Goal: Transaction & Acquisition: Purchase product/service

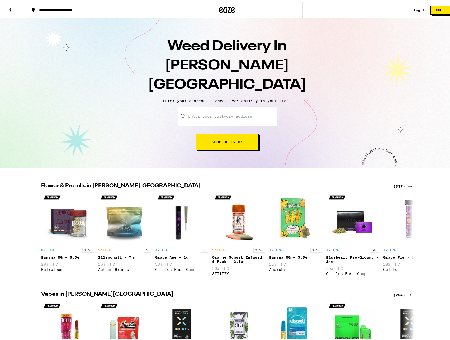
click at [235, 105] on input "Enter your delivery address" at bounding box center [226, 114] width 99 height 18
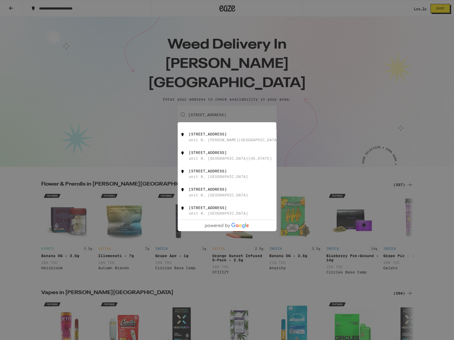
click at [230, 132] on div "[STREET_ADDRESS][PERSON_NAME]" at bounding box center [236, 137] width 94 height 10
type input "[STREET_ADDRESS]"
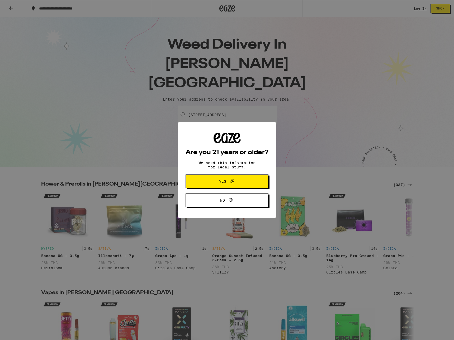
click at [227, 183] on span at bounding box center [230, 181] width 9 height 7
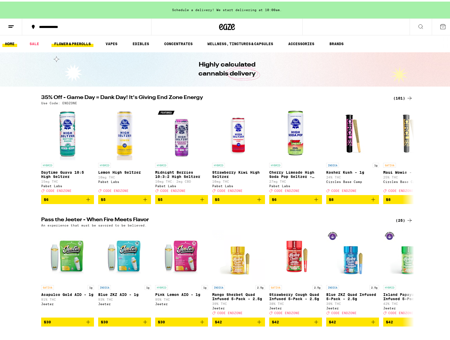
click at [88, 42] on link "FLOWER & PREROLLS" at bounding box center [72, 42] width 42 height 6
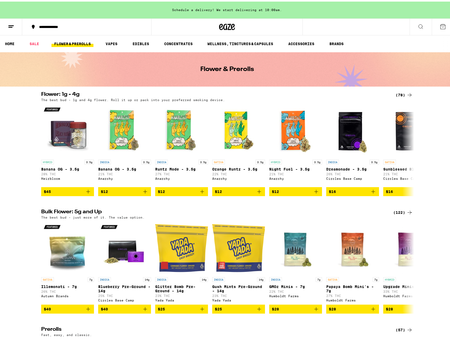
click at [13, 25] on icon at bounding box center [11, 25] width 6 height 6
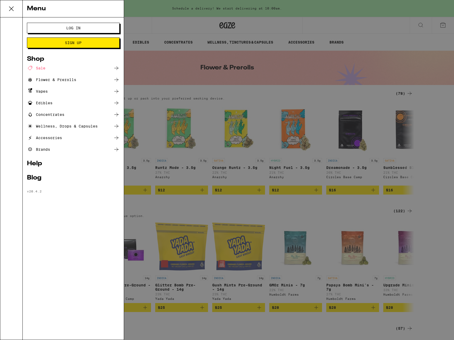
click at [39, 164] on link "Help" at bounding box center [73, 163] width 93 height 6
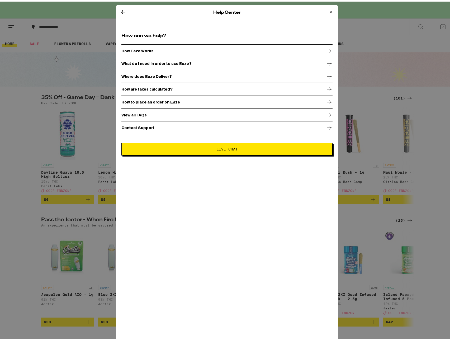
click at [153, 52] on div "How Eaze Works" at bounding box center [226, 49] width 211 height 13
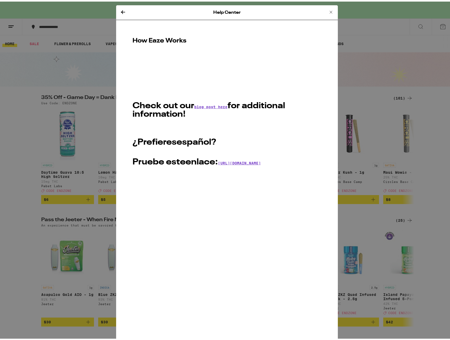
click at [328, 10] on icon at bounding box center [331, 10] width 6 height 6
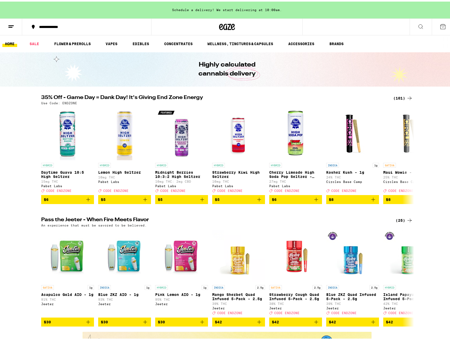
click at [268, 11] on div "Schedule a delivery! We start delivering at 10:00am." at bounding box center [227, 8] width 454 height 17
click at [248, 6] on div "Schedule a delivery! We start delivering at 10:00am." at bounding box center [227, 8] width 454 height 17
drag, startPoint x: 217, startPoint y: 10, endPoint x: 209, endPoint y: 10, distance: 7.4
click at [211, 10] on div "Schedule a delivery! We start delivering at 10:00am." at bounding box center [227, 8] width 454 height 17
drag, startPoint x: 196, startPoint y: 8, endPoint x: 189, endPoint y: 8, distance: 6.9
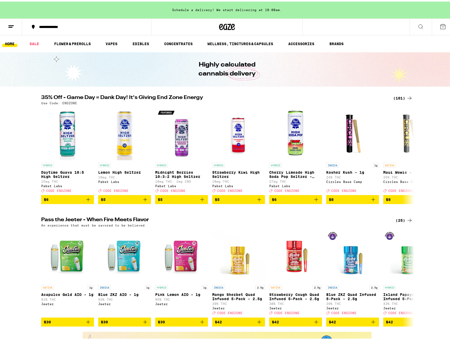
click at [195, 8] on div "Schedule a delivery! We start delivering at 10:00am." at bounding box center [227, 8] width 454 height 17
click at [186, 8] on div "Schedule a delivery! We start delivering at 10:00am." at bounding box center [227, 8] width 454 height 17
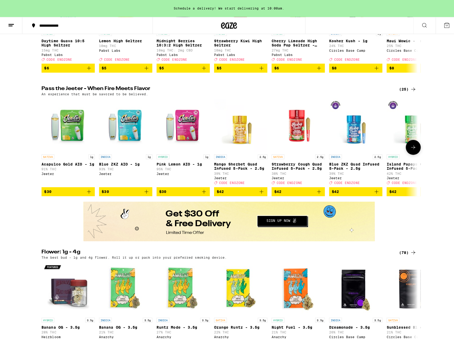
scroll to position [137, 0]
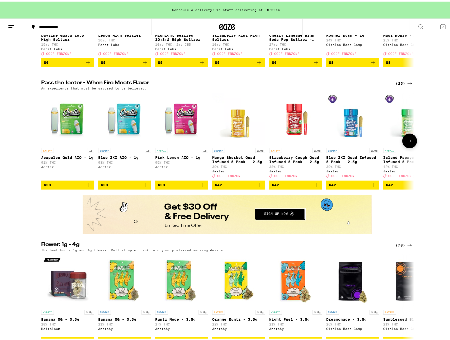
click at [342, 179] on link "INDICA 2.5g Blue ZKZ Quad Infused 5-Pack - 2.5g 39% THC [PERSON_NAME] Deal Crea…" at bounding box center [352, 135] width 53 height 88
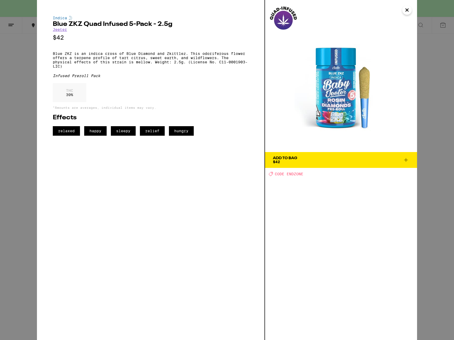
click at [311, 157] on span "Add To Bag $42" at bounding box center [341, 159] width 136 height 7
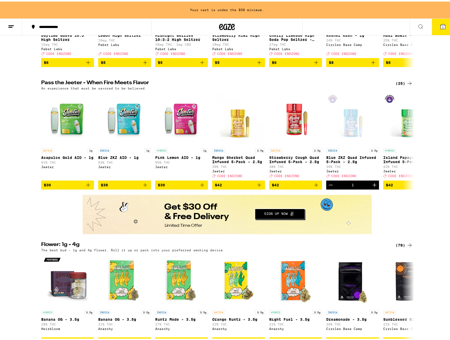
click at [439, 28] on icon at bounding box center [442, 25] width 6 height 6
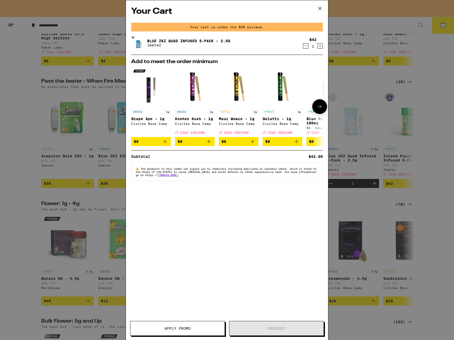
click at [206, 143] on icon "Add to bag" at bounding box center [208, 141] width 6 height 6
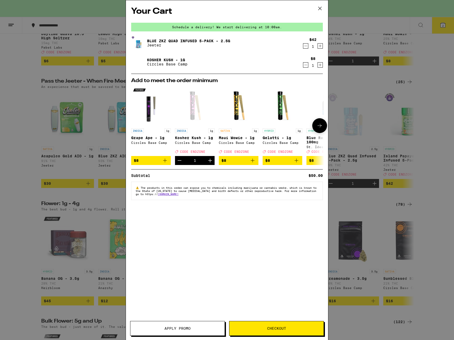
click at [247, 163] on span "$8" at bounding box center [238, 160] width 34 height 6
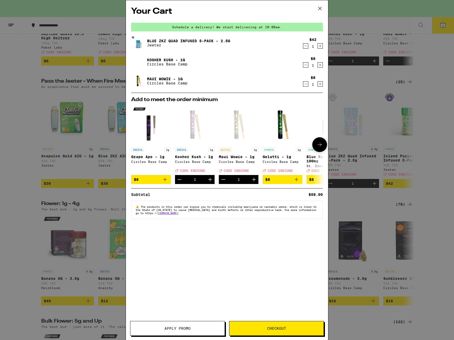
click at [290, 178] on button "$8" at bounding box center [282, 179] width 40 height 9
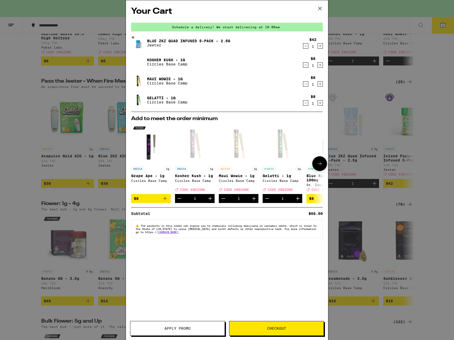
click at [315, 200] on span "$8" at bounding box center [326, 198] width 34 height 6
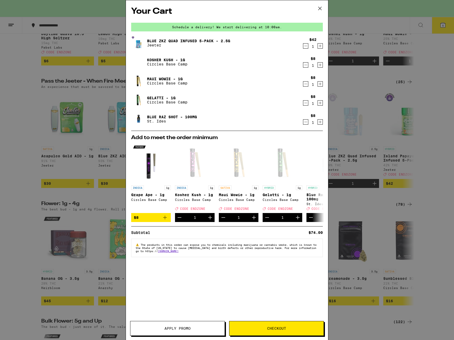
click at [301, 331] on button "Checkout" at bounding box center [276, 328] width 95 height 15
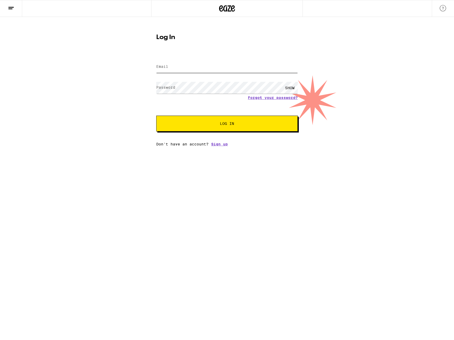
type input "[EMAIL_ADDRESS][DOMAIN_NAME]"
click at [208, 128] on button "Log In" at bounding box center [226, 124] width 141 height 16
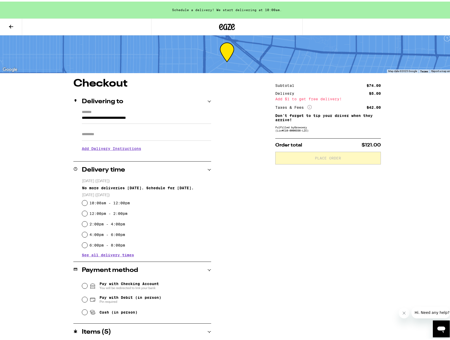
scroll to position [15, 0]
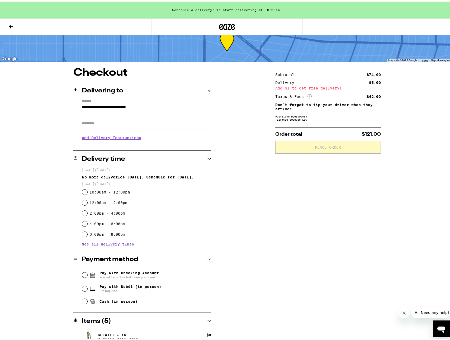
click at [112, 179] on fieldset "[DATE] ([DATE]) No more deliveries [DATE]. Schedule for [DATE]. [DATE] ([DATE])…" at bounding box center [146, 202] width 129 height 72
